Goal: Check status: Check status

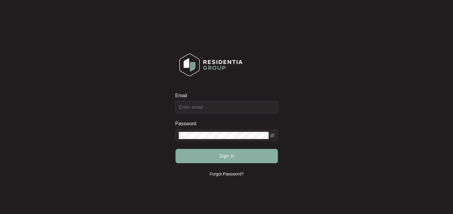
type input "[PERSON_NAME][EMAIL_ADDRESS][DOMAIN_NAME][PERSON_NAME]"
click at [209, 156] on button "Sign in" at bounding box center [226, 156] width 102 height 14
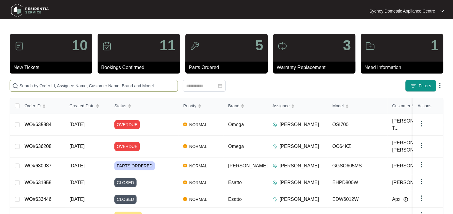
click at [45, 85] on input "text" at bounding box center [97, 86] width 156 height 7
paste input "635884"
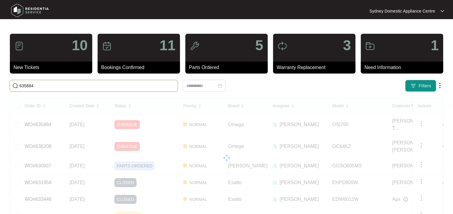
type input "635884"
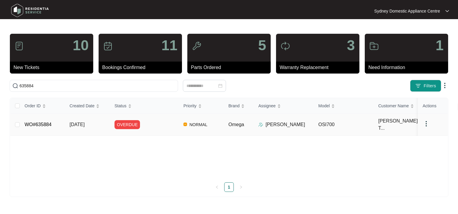
click at [146, 128] on div "OVERDUE" at bounding box center [146, 124] width 64 height 9
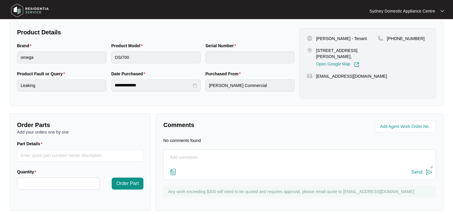
scroll to position [126, 0]
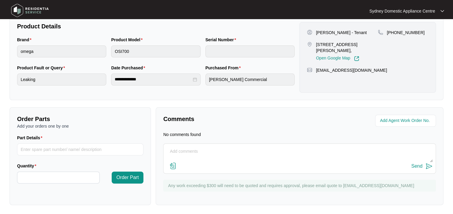
click at [193, 149] on textarea at bounding box center [299, 155] width 266 height 16
type textarea "Booked for [DATE] AM."
click at [417, 165] on div "Send" at bounding box center [416, 166] width 11 height 5
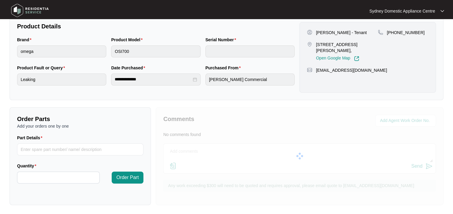
scroll to position [0, 0]
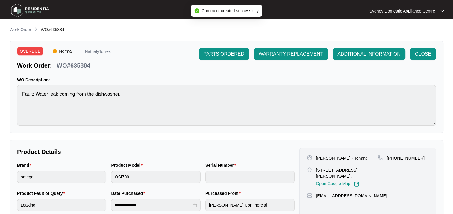
click at [22, 52] on span "OVERDUE" at bounding box center [30, 51] width 26 height 9
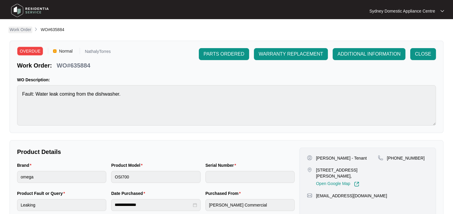
click at [18, 28] on p "Work Order" at bounding box center [21, 30] width 22 height 6
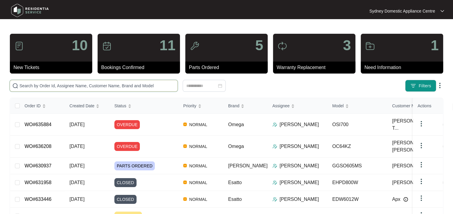
click at [58, 89] on input "text" at bounding box center [97, 86] width 156 height 7
click at [156, 142] on div "OVERDUE" at bounding box center [146, 146] width 64 height 9
click at [43, 145] on link "WO#636208" at bounding box center [38, 146] width 27 height 5
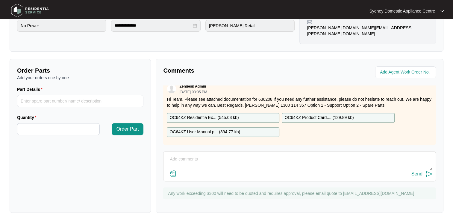
scroll to position [10, 0]
click at [297, 115] on p "OC64KZ Product Card.... ( 129.89 kb )" at bounding box center [318, 118] width 69 height 7
click at [292, 115] on p "OC64KZ Product Card.... ( 129.89 kb )" at bounding box center [318, 118] width 69 height 7
click at [324, 115] on p "OC64KZ Product Card.... ( 129.89 kb )" at bounding box center [318, 118] width 69 height 7
drag, startPoint x: 324, startPoint y: 107, endPoint x: 306, endPoint y: 109, distance: 18.7
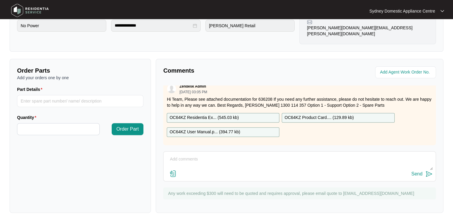
click at [306, 115] on p "OC64KZ Product Card.... ( 129.89 kb )" at bounding box center [318, 118] width 69 height 7
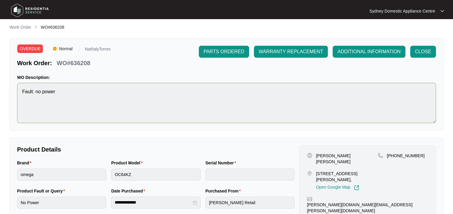
scroll to position [152, 0]
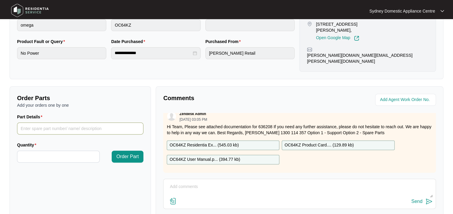
click at [71, 123] on input "Part Details" at bounding box center [80, 129] width 126 height 12
click at [301, 142] on p "OC64KZ Product Card.... ( 129.89 kb )" at bounding box center [318, 145] width 69 height 7
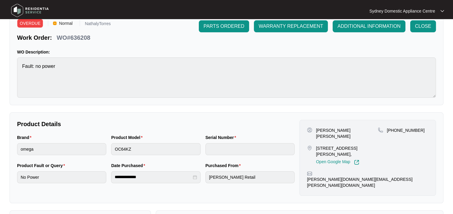
scroll to position [0, 0]
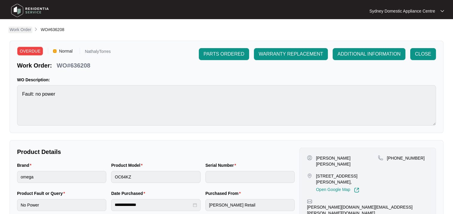
click at [20, 31] on p "Work Order" at bounding box center [21, 30] width 22 height 6
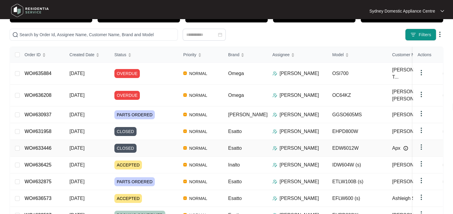
scroll to position [60, 0]
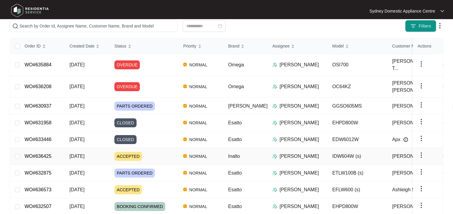
click at [147, 152] on div "ACCEPTED" at bounding box center [146, 156] width 64 height 9
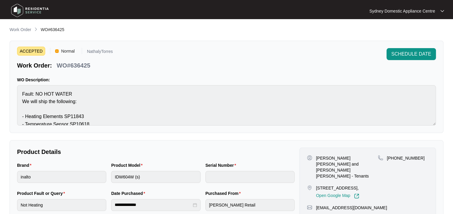
click at [84, 66] on p "WO#636425" at bounding box center [74, 65] width 34 height 8
copy p "636425"
click at [19, 32] on p "Work Order" at bounding box center [21, 30] width 22 height 6
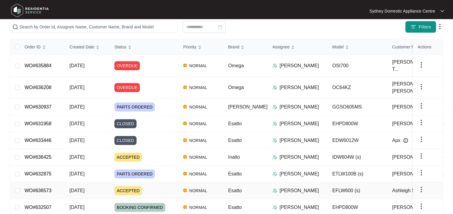
scroll to position [60, 0]
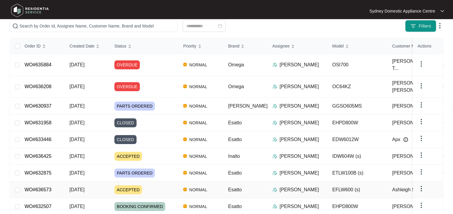
click at [150, 186] on div "ACCEPTED" at bounding box center [146, 190] width 64 height 9
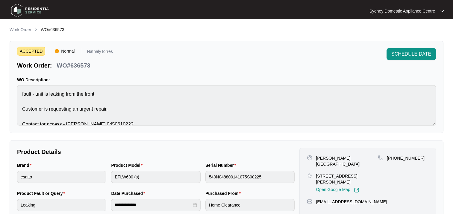
click at [82, 64] on p "WO#636573" at bounding box center [74, 65] width 34 height 8
copy p "636573"
